Goal: Task Accomplishment & Management: Manage account settings

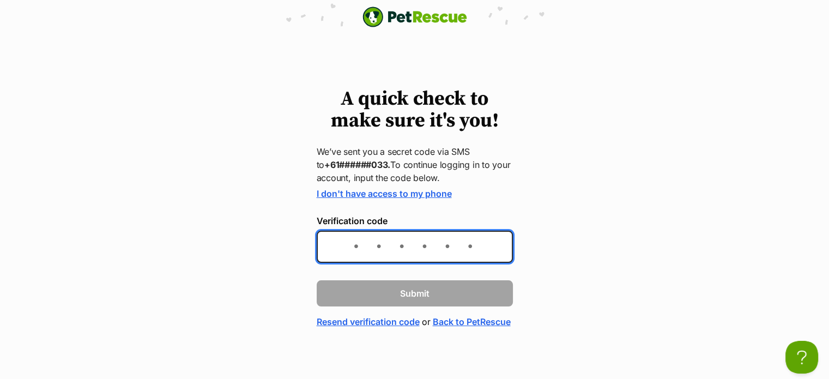
click at [460, 248] on input "Verification code" at bounding box center [415, 247] width 196 height 32
type input "494417"
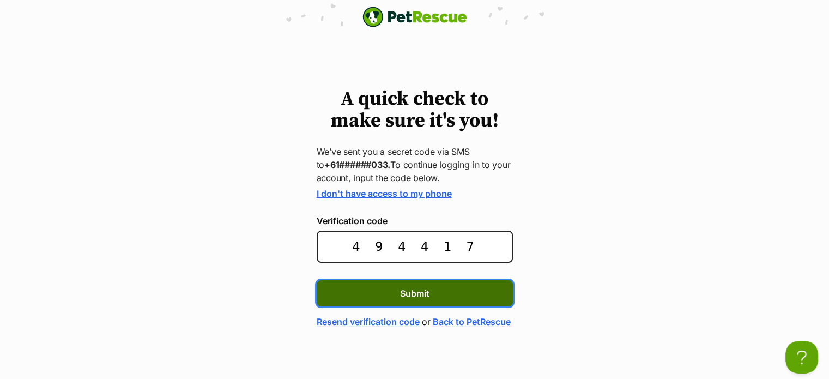
click at [482, 292] on button "Submit" at bounding box center [415, 293] width 196 height 26
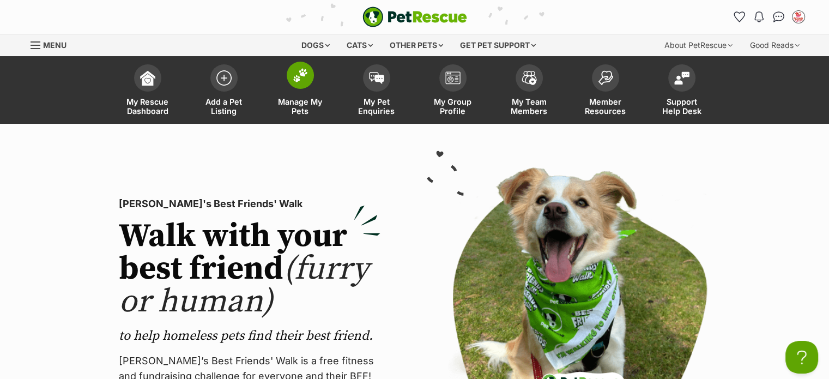
click at [294, 106] on span "Manage My Pets" at bounding box center [300, 106] width 49 height 19
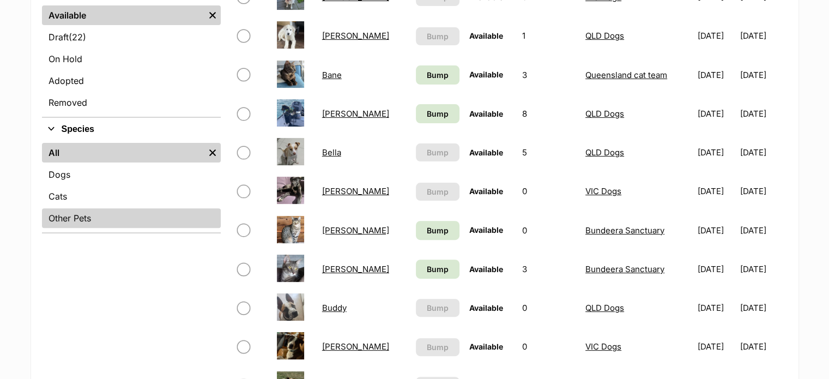
scroll to position [327, 0]
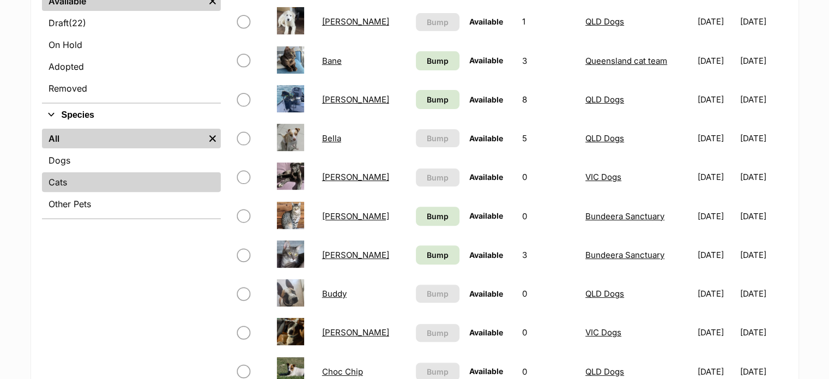
click at [117, 183] on link "Cats" at bounding box center [131, 182] width 179 height 20
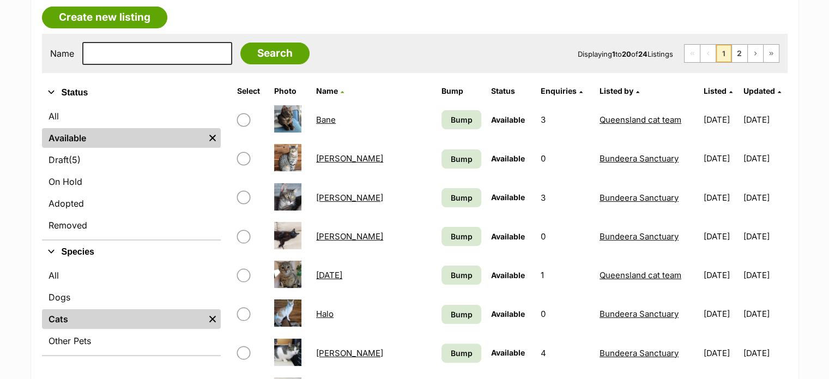
scroll to position [218, 0]
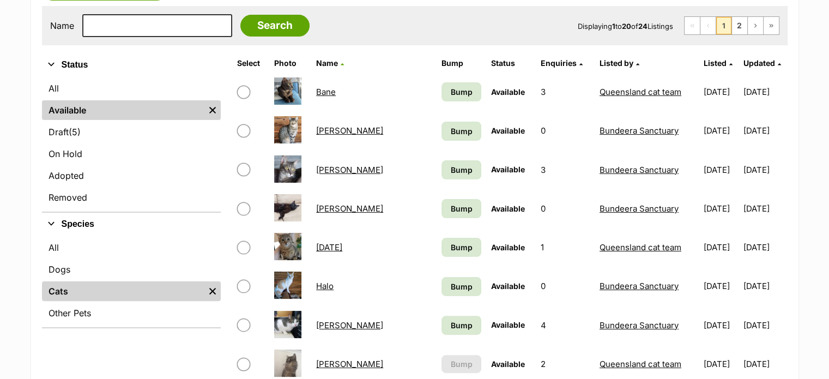
drag, startPoint x: 671, startPoint y: 92, endPoint x: 713, endPoint y: 91, distance: 42.6
click at [713, 91] on td "[DATE]" at bounding box center [721, 92] width 43 height 38
copy td "[DATE]"
drag, startPoint x: 672, startPoint y: 128, endPoint x: 714, endPoint y: 128, distance: 42.0
click at [714, 128] on td "18/04/2023" at bounding box center [721, 131] width 43 height 38
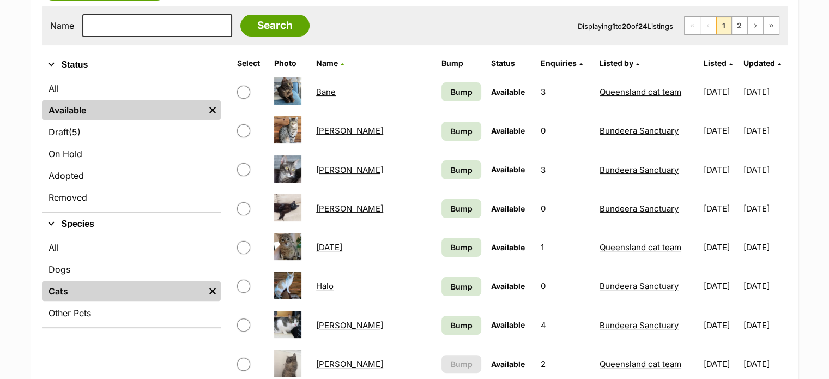
copy td "18/04/2023"
drag, startPoint x: 672, startPoint y: 168, endPoint x: 715, endPoint y: 168, distance: 43.6
click at [715, 168] on td "28/07/2025" at bounding box center [721, 170] width 43 height 38
copy td "28/07/2025"
drag, startPoint x: 672, startPoint y: 209, endPoint x: 715, endPoint y: 209, distance: 43.6
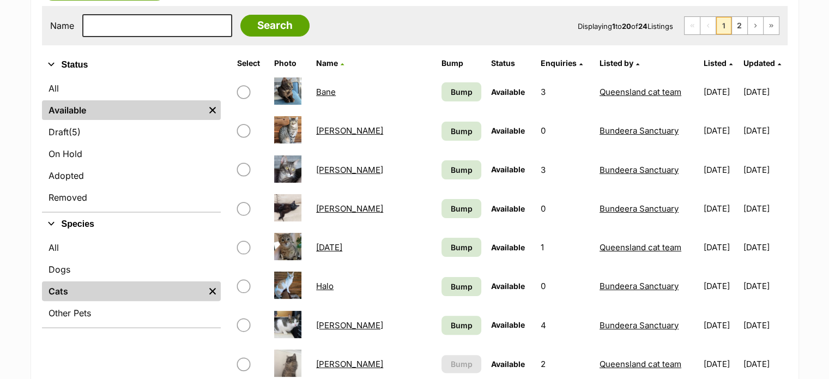
click at [715, 209] on td "04/01/2025" at bounding box center [721, 209] width 43 height 38
copy td "04/01/2025"
drag, startPoint x: 671, startPoint y: 248, endPoint x: 714, endPoint y: 247, distance: 43.1
click at [714, 247] on td "29/07/2025" at bounding box center [721, 247] width 43 height 38
copy td "29/07/2025"
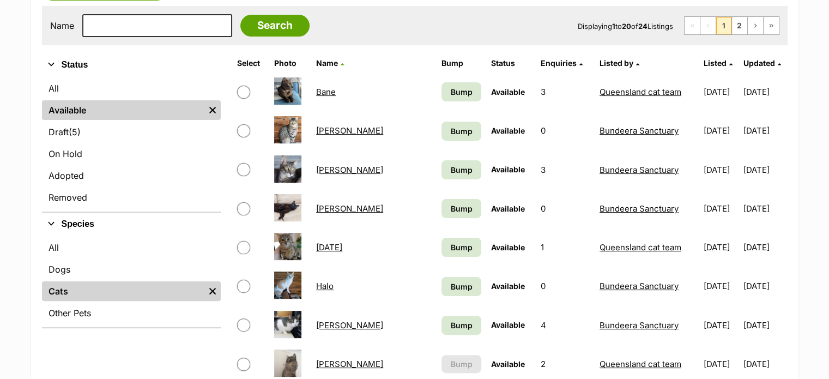
drag, startPoint x: 671, startPoint y: 282, endPoint x: 716, endPoint y: 284, distance: 44.7
click at [716, 284] on td "07/09/2022" at bounding box center [721, 286] width 43 height 38
copy td "07/09/2022"
drag, startPoint x: 671, startPoint y: 323, endPoint x: 709, endPoint y: 322, distance: 38.2
click at [716, 323] on td "09/01/2025" at bounding box center [721, 325] width 43 height 38
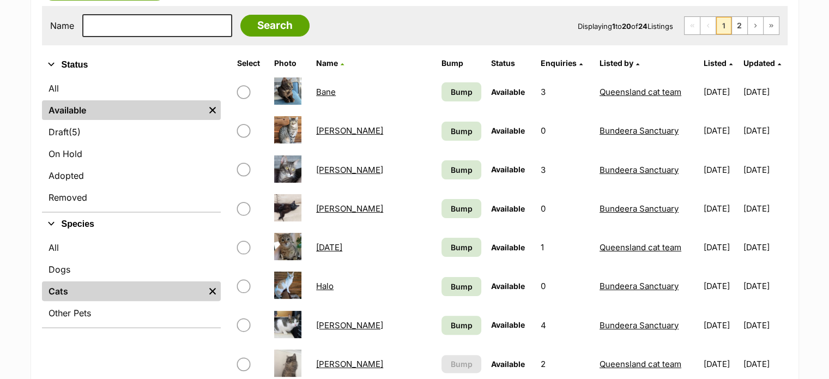
copy td "09/01/2025"
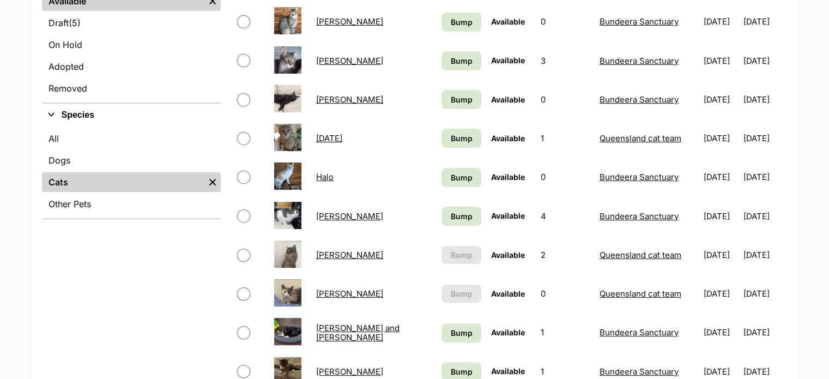
scroll to position [382, 0]
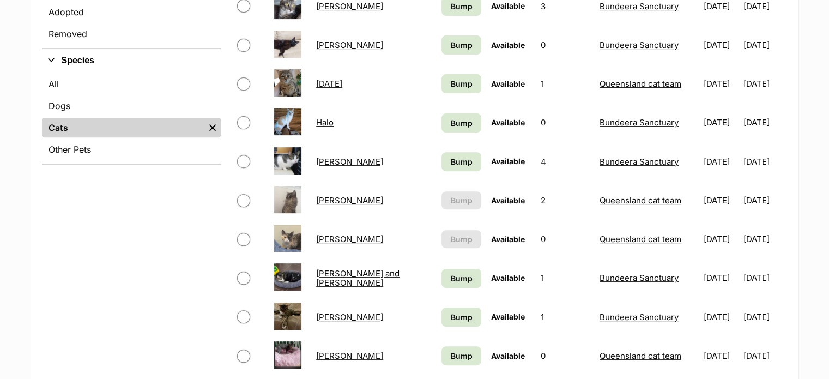
drag, startPoint x: 672, startPoint y: 200, endPoint x: 713, endPoint y: 200, distance: 41.4
click at [713, 200] on td "21/08/2025" at bounding box center [721, 201] width 43 height 38
copy td "21/08/2025"
drag, startPoint x: 672, startPoint y: 241, endPoint x: 714, endPoint y: 241, distance: 42.5
click at [714, 241] on td "21/08/2025" at bounding box center [721, 239] width 43 height 38
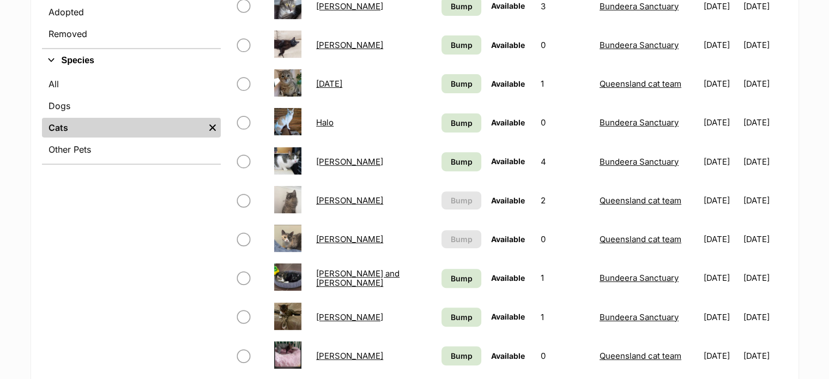
copy td "21/08/2025"
drag, startPoint x: 671, startPoint y: 276, endPoint x: 716, endPoint y: 276, distance: 45.8
click at [716, 276] on td "20/01/2025" at bounding box center [721, 278] width 43 height 38
copy td "20/01/2025"
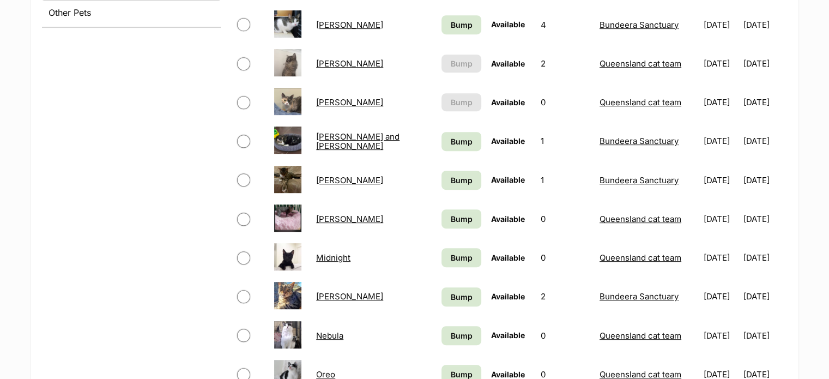
scroll to position [545, 0]
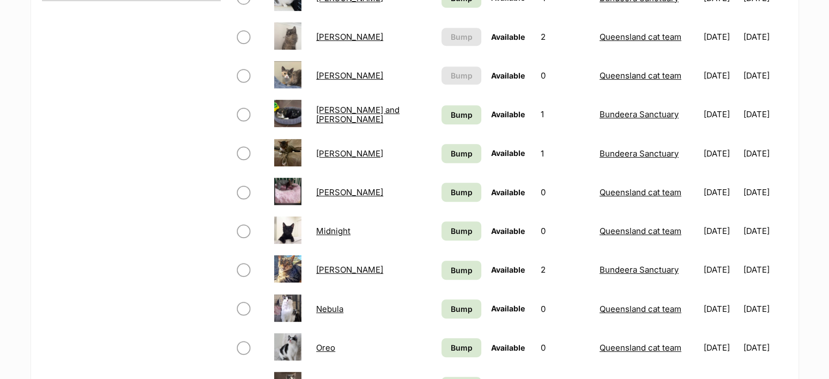
drag, startPoint x: 672, startPoint y: 150, endPoint x: 714, endPoint y: 150, distance: 42.5
click at [714, 150] on td "[DATE]" at bounding box center [721, 154] width 43 height 38
click at [700, 191] on td "[DATE]" at bounding box center [721, 192] width 43 height 38
drag, startPoint x: 671, startPoint y: 191, endPoint x: 716, endPoint y: 188, distance: 45.3
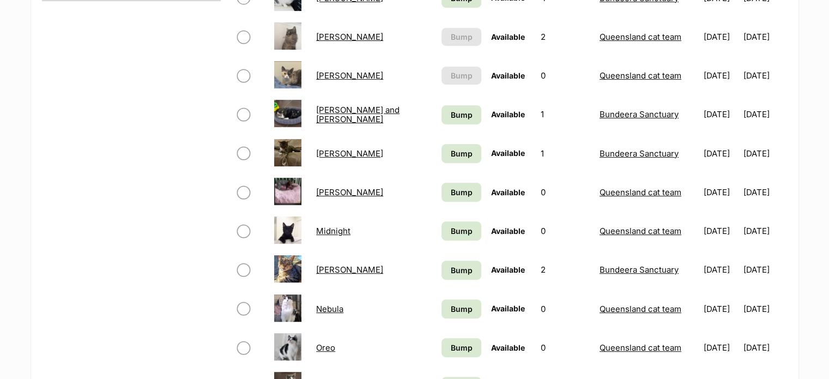
click at [716, 188] on td "[DATE]" at bounding box center [721, 192] width 43 height 38
drag, startPoint x: 672, startPoint y: 231, endPoint x: 713, endPoint y: 231, distance: 41.4
click at [713, 231] on td "[DATE]" at bounding box center [721, 231] width 43 height 38
drag, startPoint x: 672, startPoint y: 270, endPoint x: 713, endPoint y: 269, distance: 41.4
click at [713, 269] on td "[DATE]" at bounding box center [721, 270] width 43 height 38
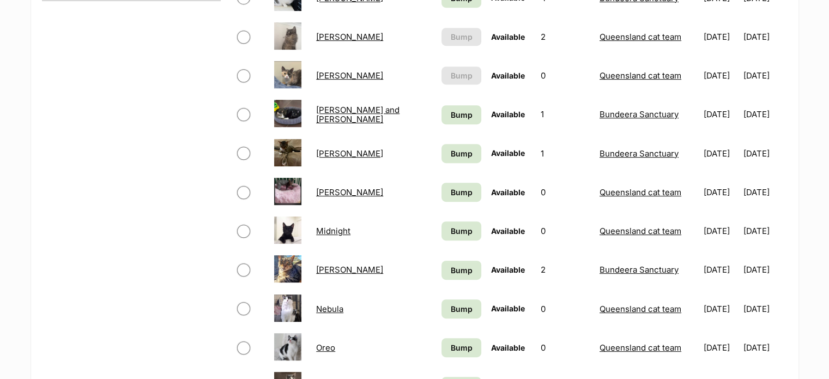
drag, startPoint x: 671, startPoint y: 307, endPoint x: 715, endPoint y: 308, distance: 44.2
click at [715, 308] on td "[DATE]" at bounding box center [721, 309] width 43 height 38
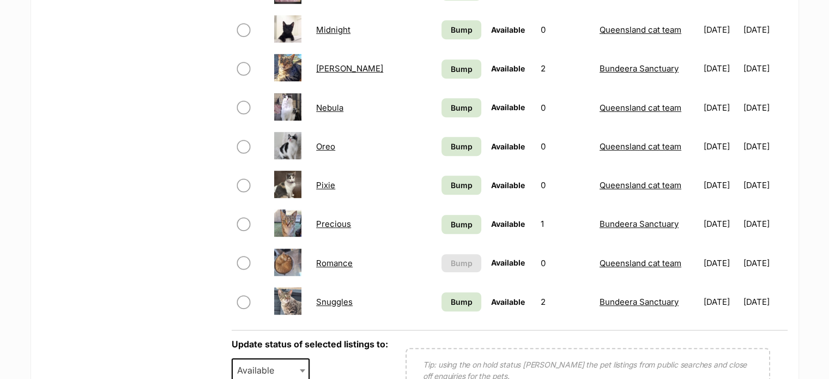
scroll to position [763, 0]
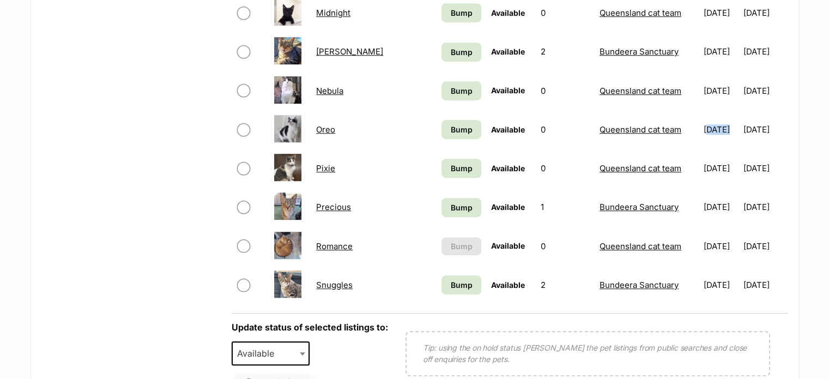
drag, startPoint x: 673, startPoint y: 129, endPoint x: 696, endPoint y: 129, distance: 22.9
click at [700, 129] on td "[DATE]" at bounding box center [721, 130] width 43 height 38
drag, startPoint x: 713, startPoint y: 128, endPoint x: 674, endPoint y: 124, distance: 38.4
click at [700, 124] on td "[DATE]" at bounding box center [721, 130] width 43 height 38
click at [700, 125] on td "[DATE]" at bounding box center [721, 130] width 43 height 38
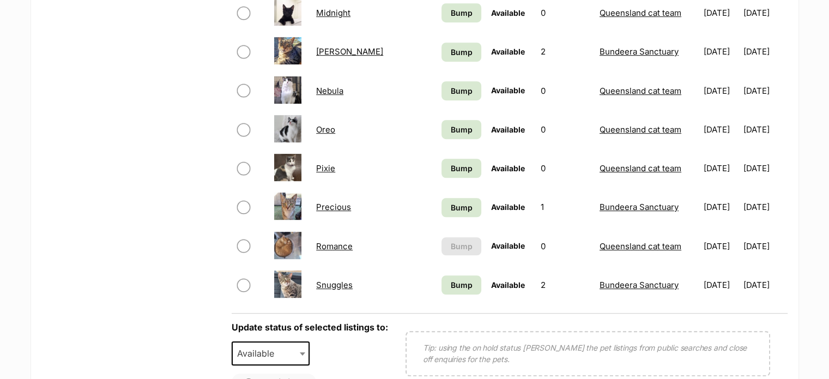
click at [700, 129] on td "[DATE]" at bounding box center [721, 130] width 43 height 38
drag, startPoint x: 670, startPoint y: 129, endPoint x: 714, endPoint y: 128, distance: 43.6
click at [714, 128] on td "[DATE]" at bounding box center [721, 130] width 43 height 38
click at [700, 166] on td "[DATE]" at bounding box center [721, 168] width 43 height 38
drag, startPoint x: 671, startPoint y: 166, endPoint x: 708, endPoint y: 166, distance: 37.1
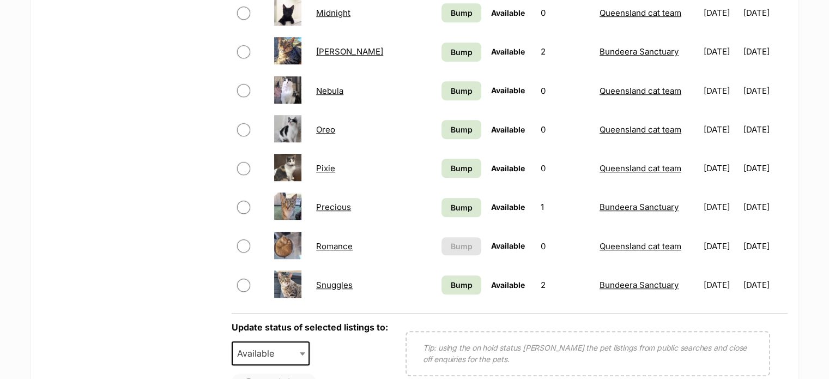
click at [708, 166] on td "[DATE]" at bounding box center [721, 168] width 43 height 38
click at [700, 206] on td "[DATE]" at bounding box center [721, 207] width 43 height 38
drag, startPoint x: 672, startPoint y: 206, endPoint x: 713, endPoint y: 206, distance: 41.4
click at [713, 206] on td "[DATE]" at bounding box center [721, 207] width 43 height 38
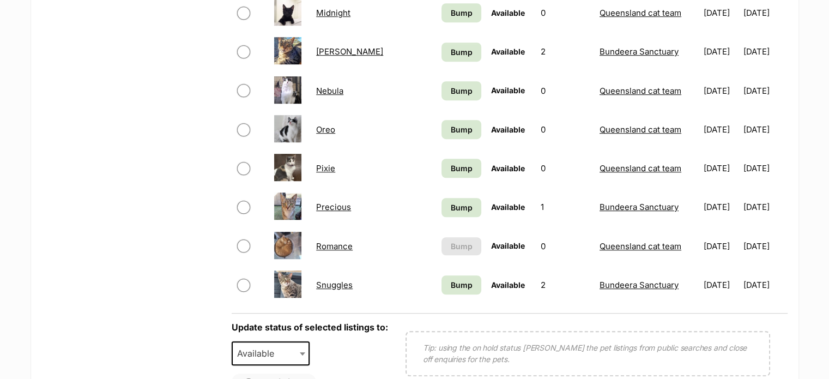
drag, startPoint x: 715, startPoint y: 206, endPoint x: 673, endPoint y: 203, distance: 42.1
click at [700, 203] on td "[DATE]" at bounding box center [721, 207] width 43 height 38
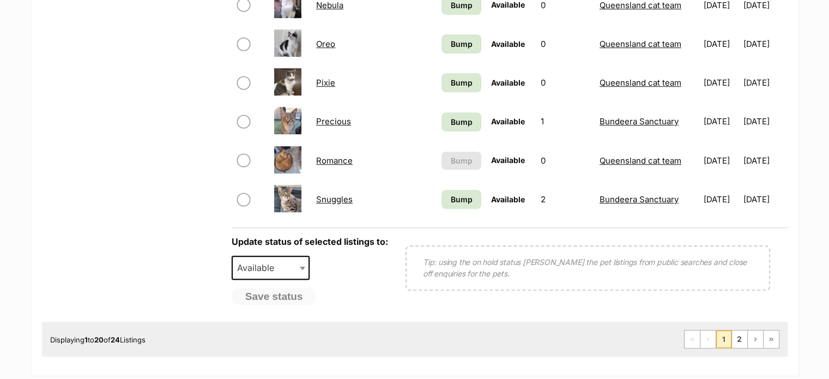
scroll to position [709, 0]
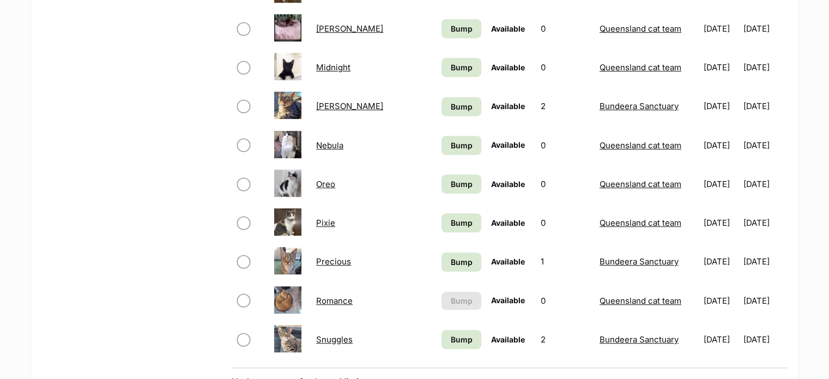
drag, startPoint x: 715, startPoint y: 299, endPoint x: 672, endPoint y: 299, distance: 43.6
click at [700, 299] on td "[DATE]" at bounding box center [721, 301] width 43 height 38
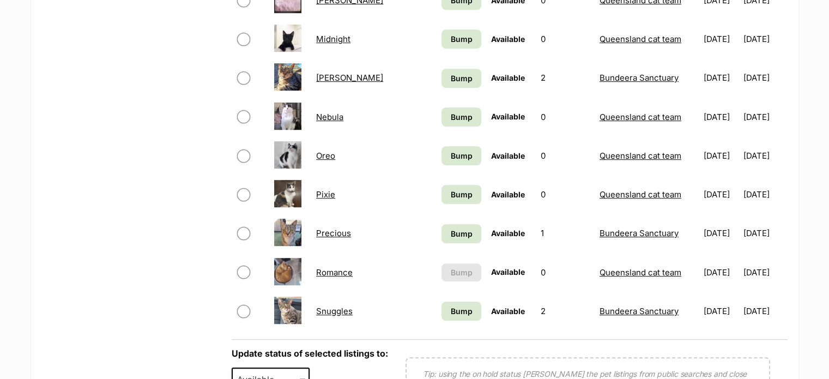
scroll to position [763, 0]
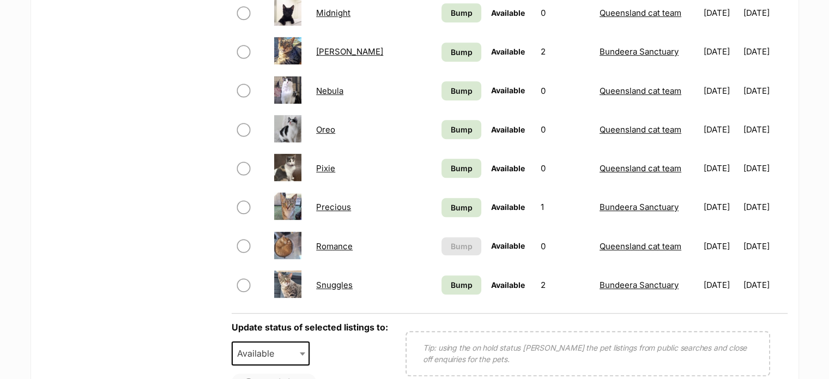
drag, startPoint x: 716, startPoint y: 287, endPoint x: 672, endPoint y: 285, distance: 44.8
click at [700, 285] on td "[DATE]" at bounding box center [721, 285] width 43 height 38
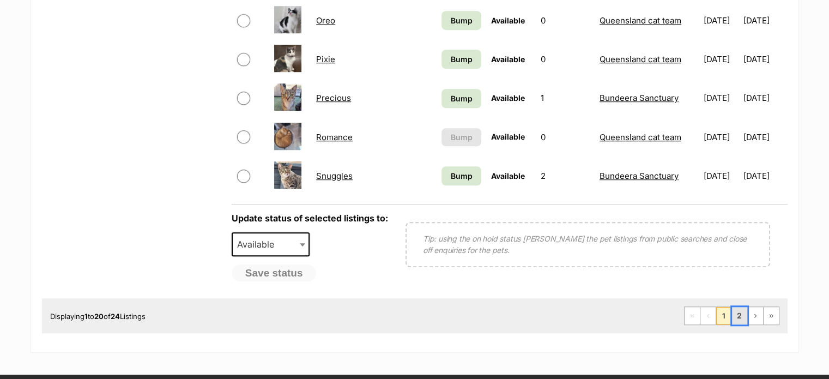
click at [742, 318] on link "2" at bounding box center [739, 315] width 15 height 17
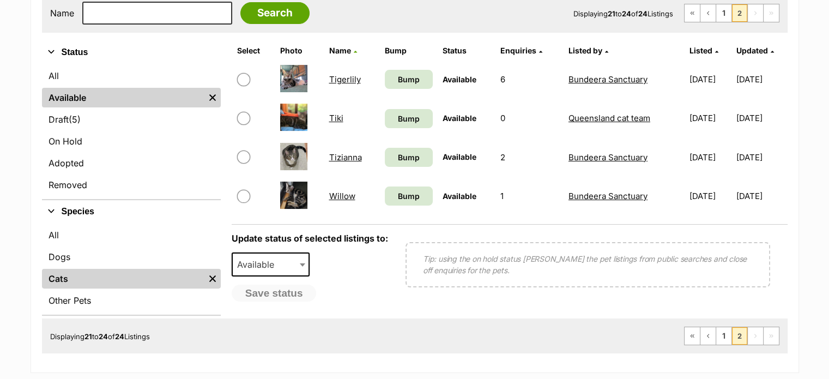
scroll to position [164, 0]
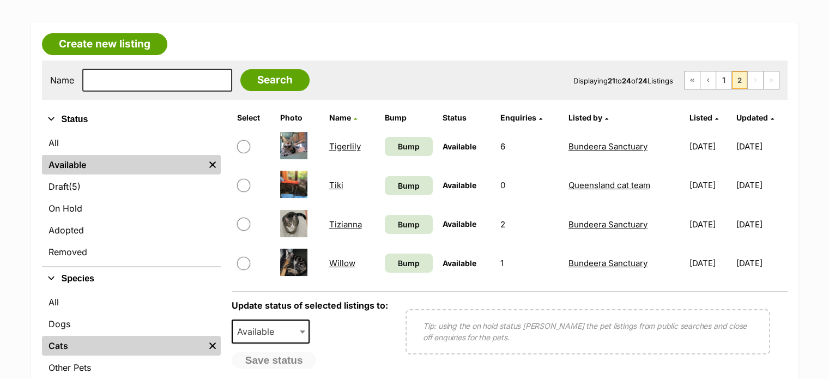
drag, startPoint x: 707, startPoint y: 146, endPoint x: 664, endPoint y: 144, distance: 42.6
click at [685, 144] on td "23/10/2024" at bounding box center [710, 147] width 50 height 38
copy td "[DATE]"
drag, startPoint x: 708, startPoint y: 183, endPoint x: 661, endPoint y: 184, distance: 46.9
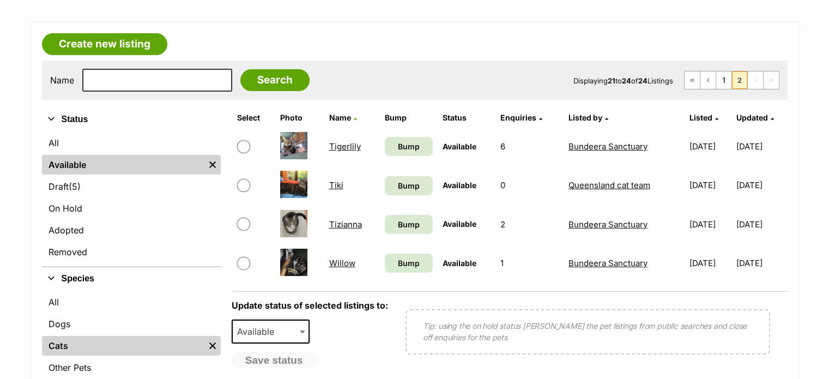
click at [685, 184] on td "[DATE]" at bounding box center [710, 185] width 50 height 38
copy td "[DATE]"
drag, startPoint x: 707, startPoint y: 222, endPoint x: 664, endPoint y: 222, distance: 42.5
click at [685, 222] on td "[DATE]" at bounding box center [710, 225] width 50 height 38
copy td "[DATE]"
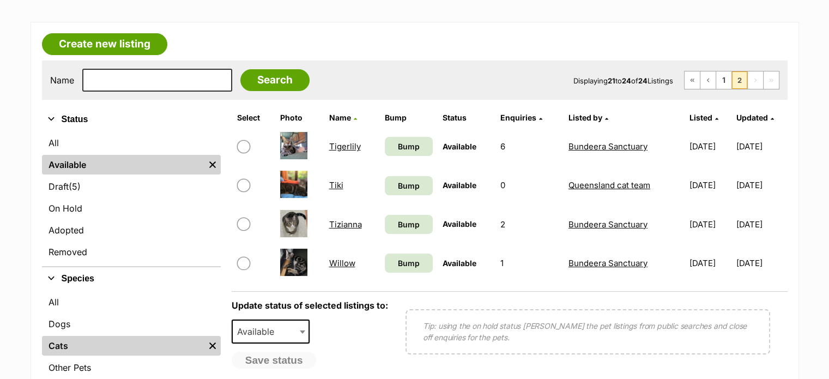
click at [707, 261] on td "[DATE]" at bounding box center [710, 263] width 50 height 38
drag, startPoint x: 706, startPoint y: 261, endPoint x: 667, endPoint y: 261, distance: 38.2
click at [685, 261] on td "[DATE]" at bounding box center [710, 263] width 50 height 38
drag, startPoint x: 664, startPoint y: 261, endPoint x: 705, endPoint y: 261, distance: 41.4
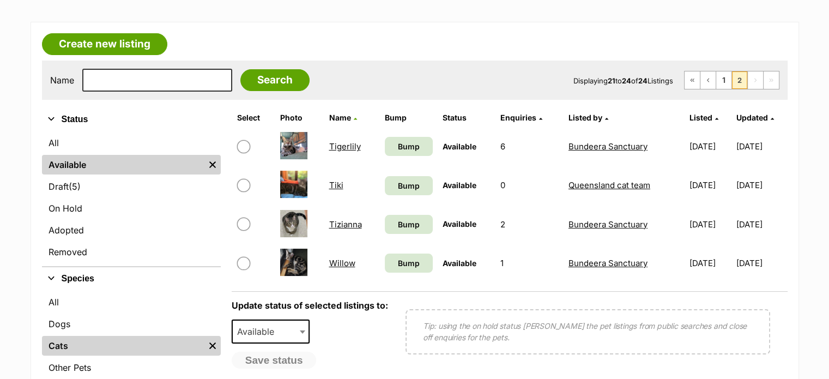
click at [705, 261] on td "[DATE]" at bounding box center [710, 263] width 50 height 38
copy td "[DATE]"
click at [730, 81] on link "1" at bounding box center [723, 79] width 15 height 17
click at [728, 81] on link "1" at bounding box center [723, 79] width 15 height 17
click at [725, 81] on link "1" at bounding box center [723, 79] width 15 height 17
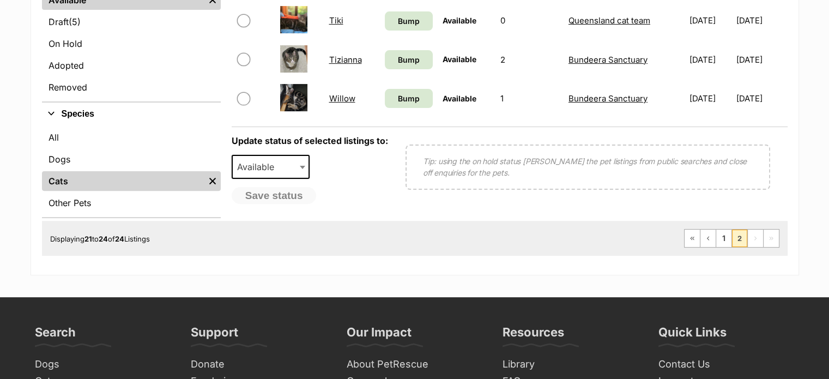
scroll to position [436, 0]
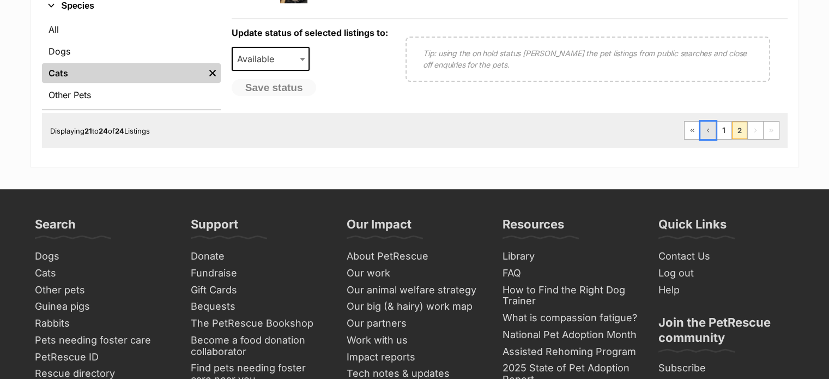
click at [712, 130] on link "Previous Page" at bounding box center [708, 130] width 15 height 17
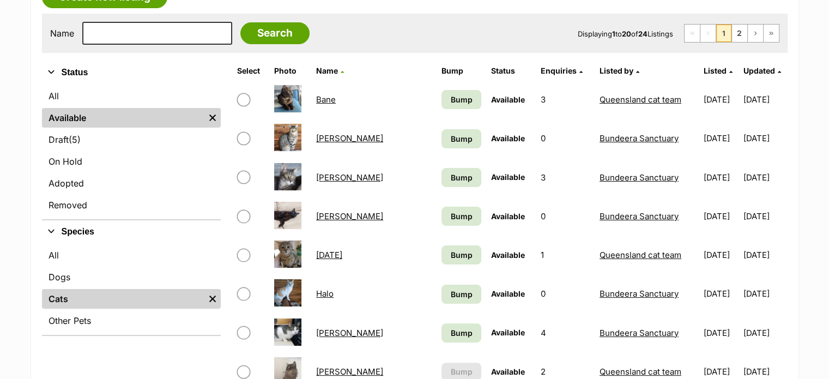
scroll to position [164, 0]
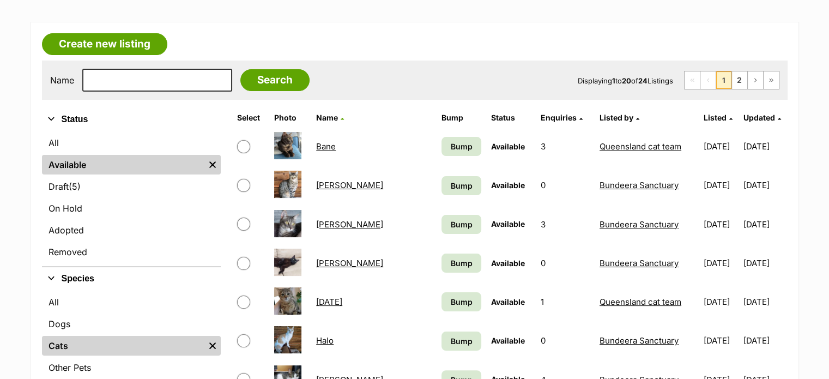
click at [600, 118] on span "Listed by" at bounding box center [617, 117] width 34 height 9
click at [600, 117] on link "Listed by" at bounding box center [620, 117] width 40 height 9
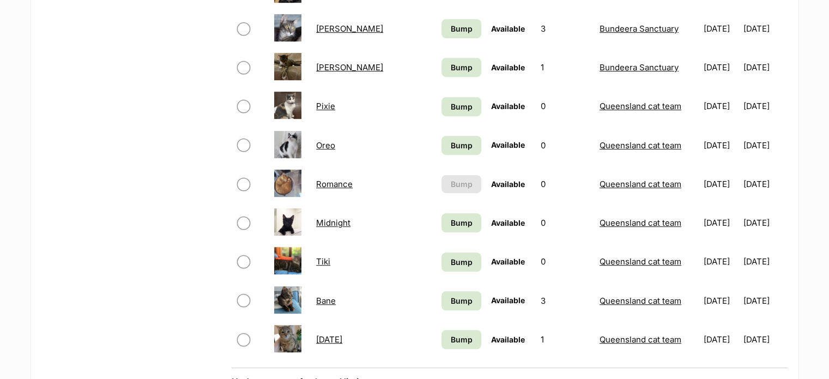
scroll to position [818, 0]
